Goal: Transaction & Acquisition: Purchase product/service

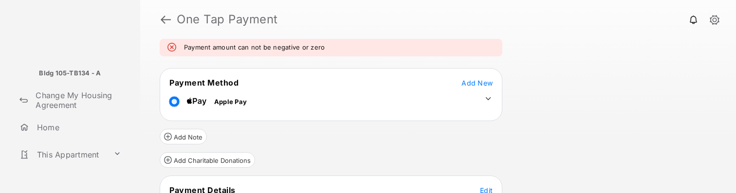
scroll to position [122, 0]
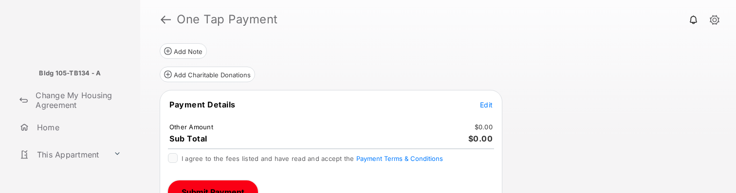
click at [485, 107] on span "Edit" at bounding box center [486, 105] width 13 height 8
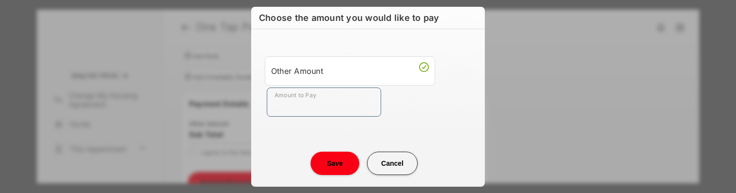
click at [327, 101] on input "Amount to Pay" at bounding box center [324, 102] width 114 height 29
type input "**"
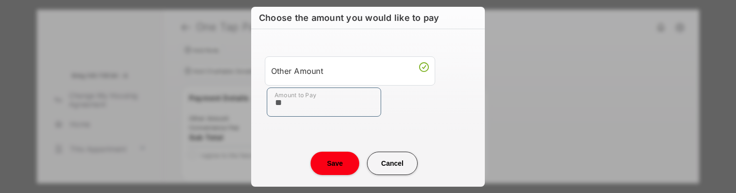
scroll to position [100, 0]
click at [437, 111] on div "Amount to Pay **" at bounding box center [370, 102] width 206 height 29
click at [341, 161] on button "Save" at bounding box center [335, 163] width 49 height 23
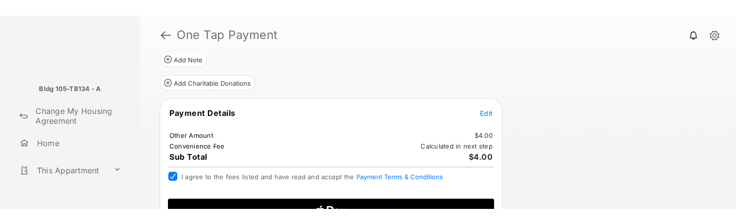
scroll to position [128, 0]
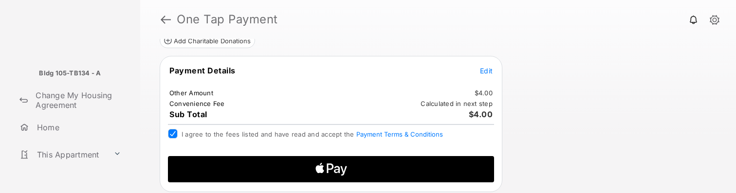
click at [359, 167] on icon "Apple Logo" at bounding box center [331, 169] width 155 height 26
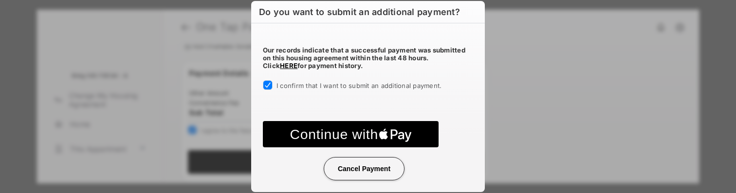
click at [372, 133] on text "Continue with" at bounding box center [334, 135] width 88 height 16
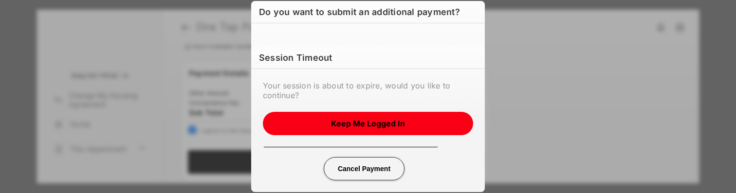
click at [365, 123] on button "Keep me logged in" at bounding box center [368, 123] width 210 height 23
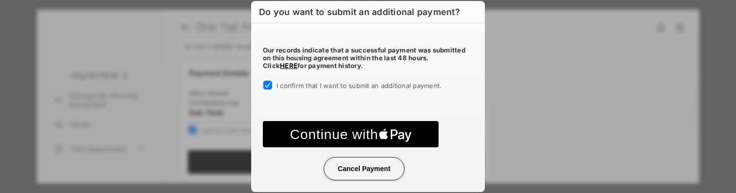
click at [366, 170] on button "Cancel Payment" at bounding box center [364, 168] width 81 height 23
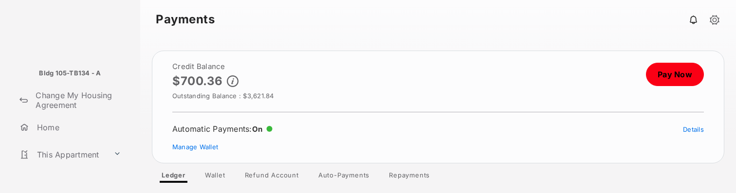
click at [682, 75] on link "Pay Now" at bounding box center [675, 74] width 58 height 23
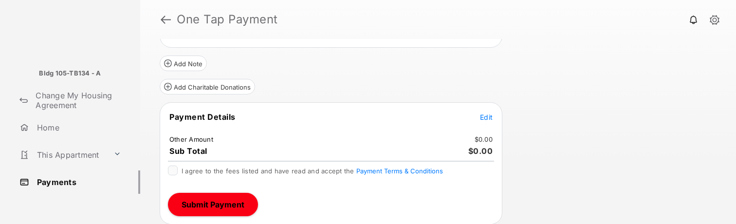
scroll to position [112, 0]
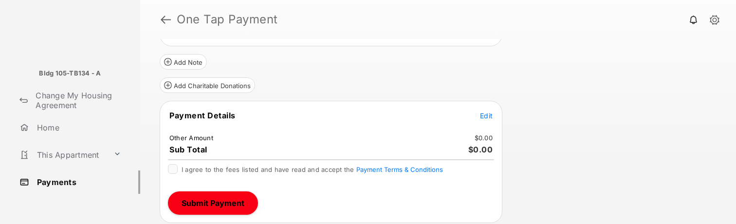
click at [487, 117] on span "Edit" at bounding box center [486, 115] width 13 height 8
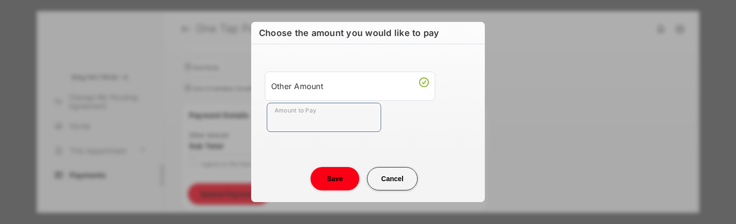
click at [337, 121] on input "Amount to Pay" at bounding box center [324, 117] width 114 height 29
type input "**"
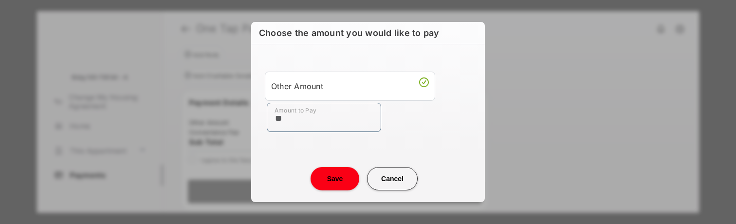
scroll to position [69, 0]
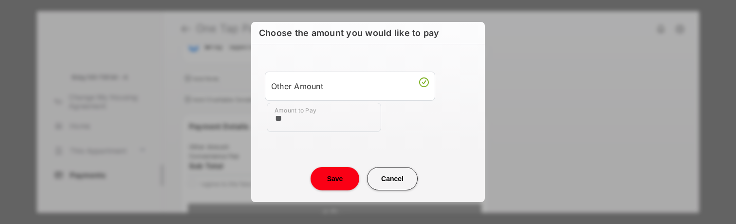
click at [328, 178] on button "Save" at bounding box center [335, 178] width 49 height 23
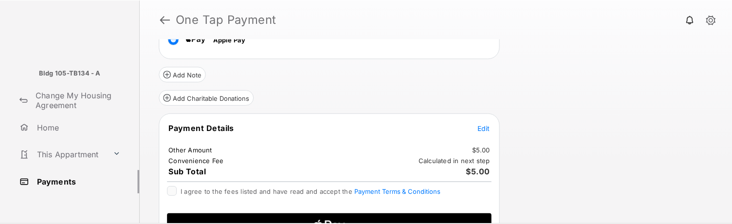
scroll to position [97, 0]
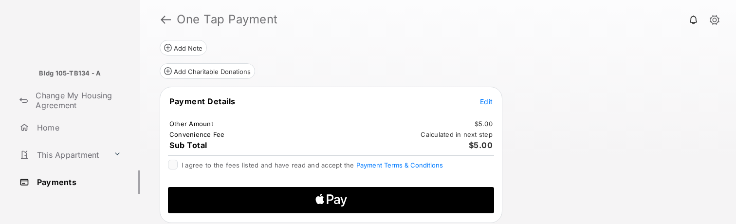
click at [180, 163] on div "I agree to the fees listed and have read and accept the Payment Terms & Conditi…" at bounding box center [331, 166] width 326 height 12
click at [255, 165] on span "I agree to the fees listed and have read and accept the Payment Terms & Conditi…" at bounding box center [312, 165] width 261 height 8
click at [323, 193] on icon "Apple Logo" at bounding box center [331, 200] width 155 height 26
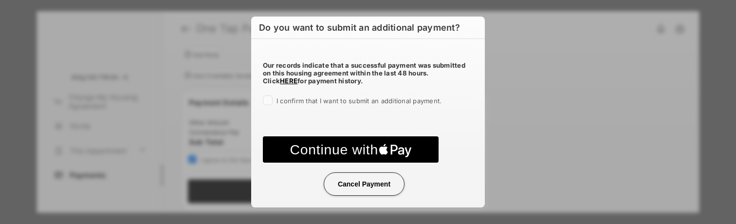
click at [272, 98] on div at bounding box center [268, 100] width 10 height 10
click at [346, 152] on text "Continue with" at bounding box center [334, 150] width 88 height 16
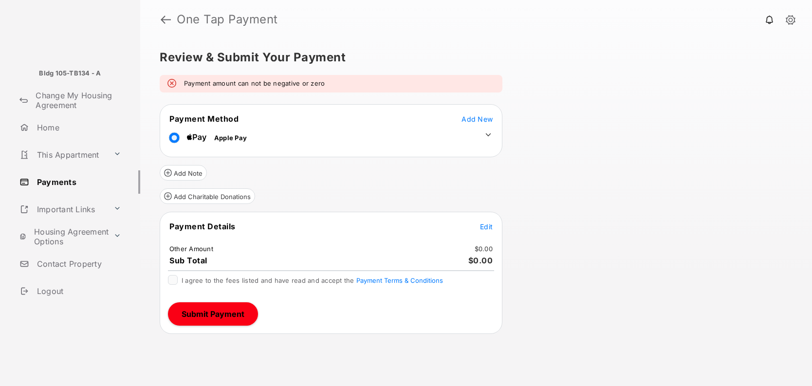
click at [487, 225] on span "Edit" at bounding box center [486, 227] width 13 height 8
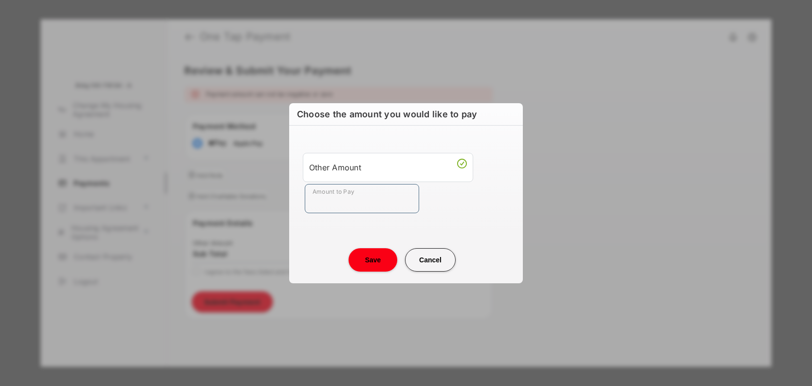
click at [389, 201] on input "Amount to Pay" at bounding box center [362, 198] width 114 height 29
type input "**"
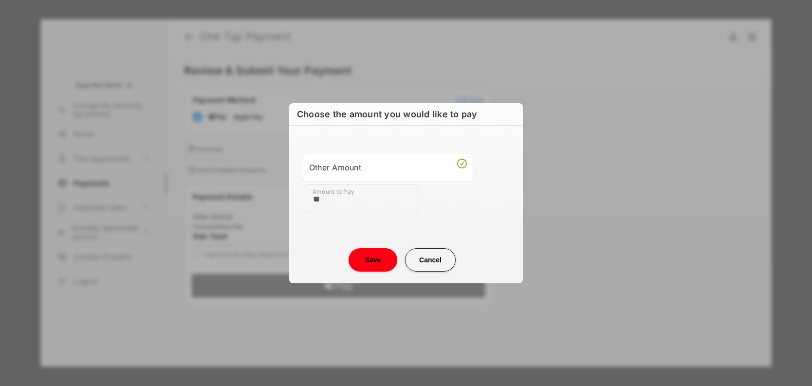
click at [371, 261] on button "Save" at bounding box center [373, 259] width 49 height 23
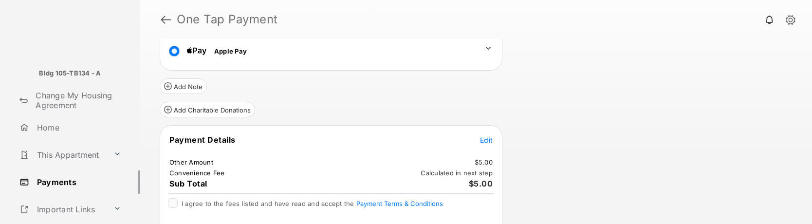
scroll to position [97, 0]
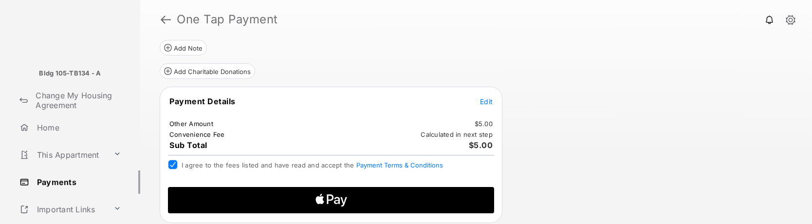
click at [282, 198] on icon "Apple Logo" at bounding box center [331, 200] width 155 height 26
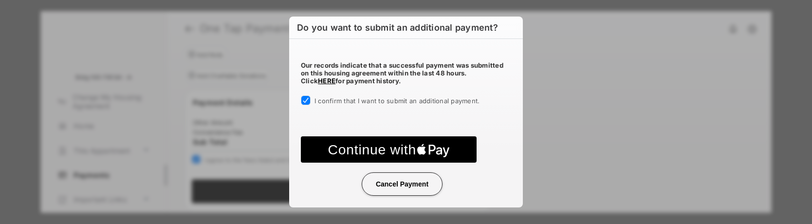
click at [398, 154] on text "Continue with" at bounding box center [372, 150] width 88 height 16
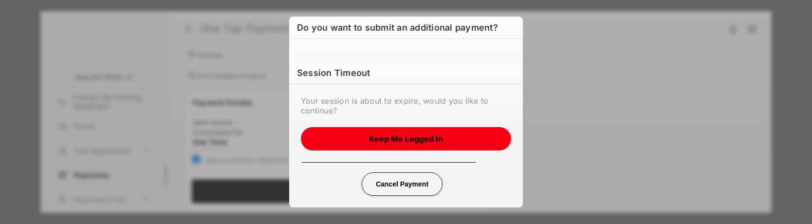
click at [388, 186] on div "Session Timeout Your session is about to expire, would you like to continue? Ke…" at bounding box center [406, 112] width 812 height 224
